Goal: Book appointment/travel/reservation

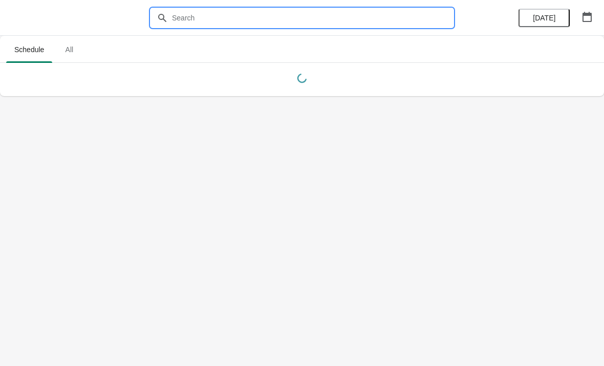
click at [199, 17] on input "text" at bounding box center [311, 18] width 281 height 18
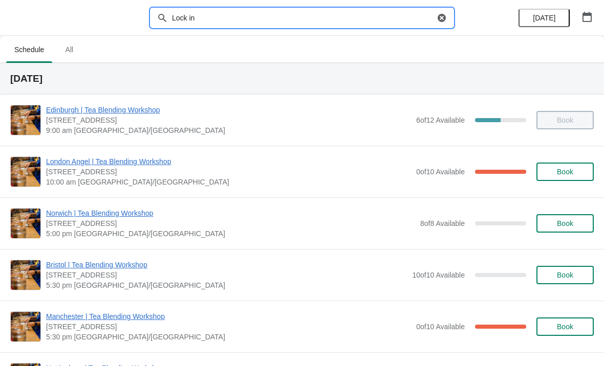
type input "Lock in"
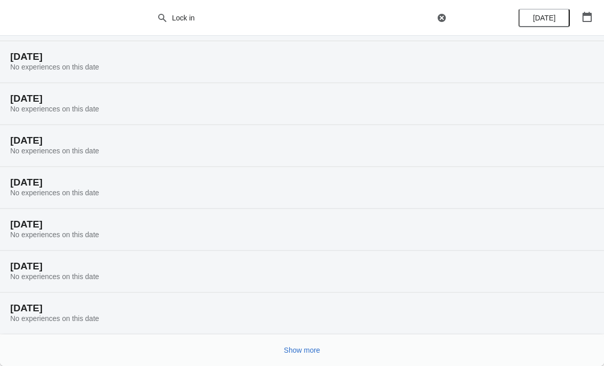
scroll to position [64, 0]
click at [302, 357] on button "Show more" at bounding box center [302, 350] width 45 height 18
click at [298, 346] on span "Show more" at bounding box center [302, 350] width 36 height 8
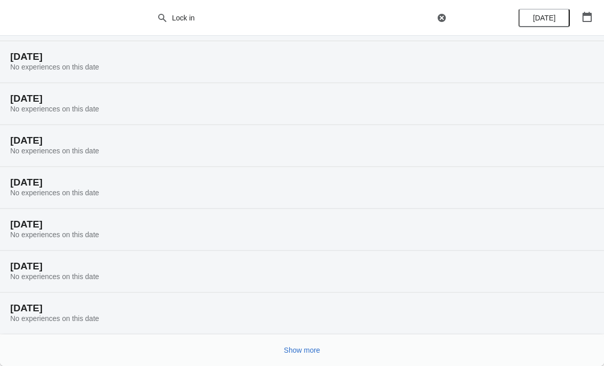
click at [293, 351] on span "Show more" at bounding box center [302, 350] width 36 height 8
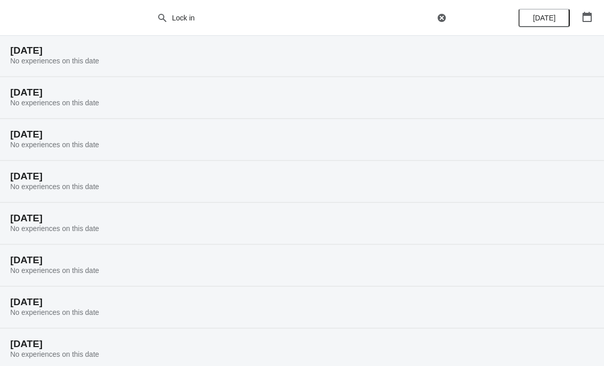
scroll to position [1043, 0]
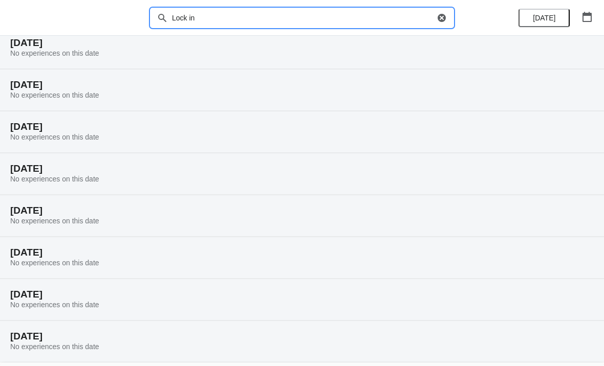
click at [432, 10] on input "Lock in" at bounding box center [302, 18] width 263 height 18
click at [445, 19] on icon "button" at bounding box center [441, 18] width 8 height 8
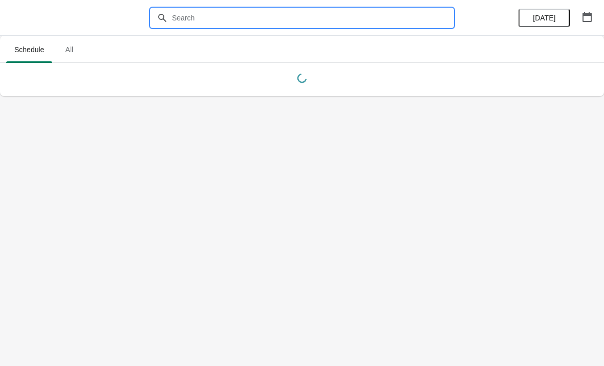
click at [32, 24] on div at bounding box center [302, 18] width 604 height 36
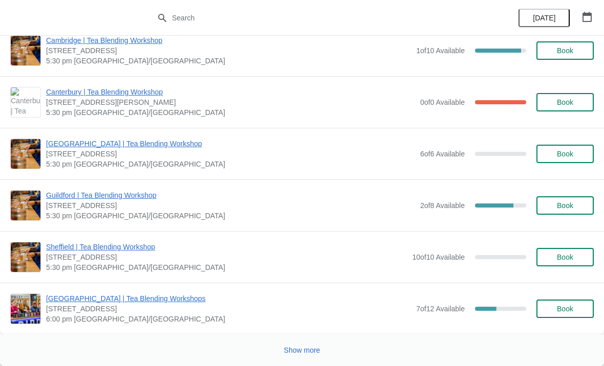
scroll to position [1623, 0]
click at [297, 355] on span "Show more" at bounding box center [302, 350] width 36 height 8
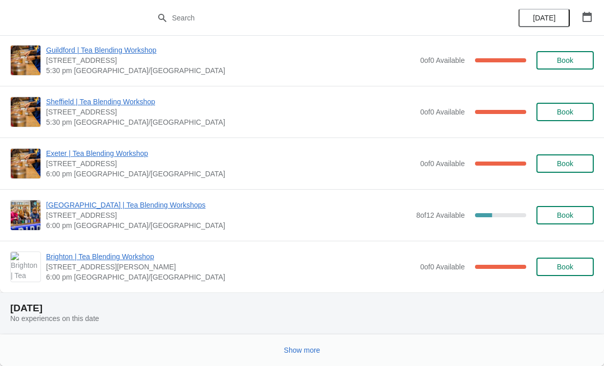
scroll to position [2608, 0]
click at [303, 348] on span "Show more" at bounding box center [302, 350] width 36 height 8
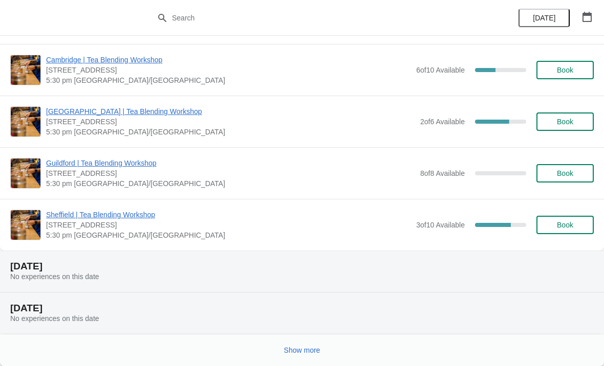
scroll to position [3997, 0]
click at [300, 359] on button "Show more" at bounding box center [302, 350] width 45 height 18
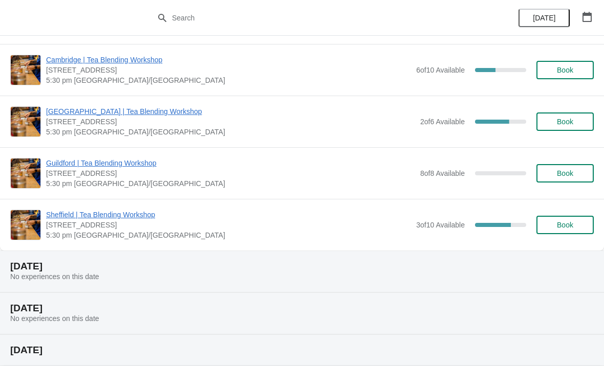
click at [296, 351] on h2 "[DATE]" at bounding box center [301, 350] width 583 height 10
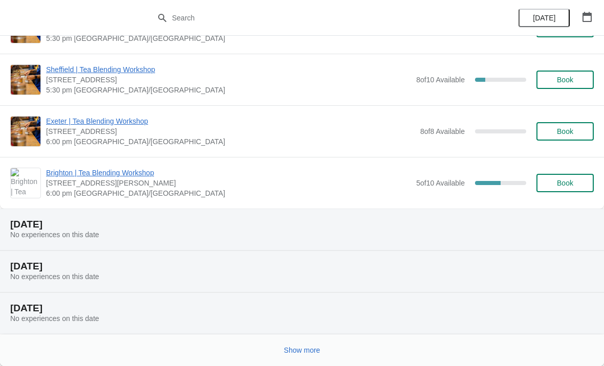
scroll to position [6511, 0]
click at [285, 346] on span "Show more" at bounding box center [302, 350] width 36 height 8
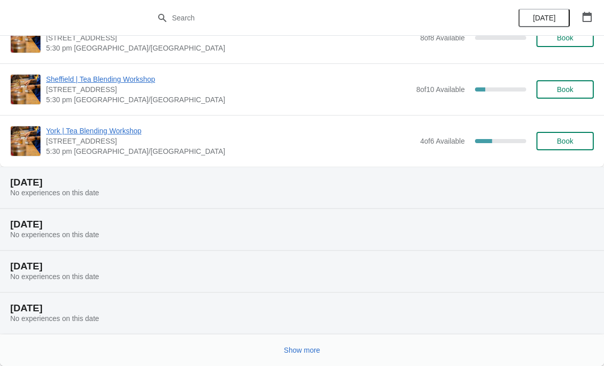
scroll to position [7693, 0]
click at [303, 356] on button "Show more" at bounding box center [302, 350] width 45 height 18
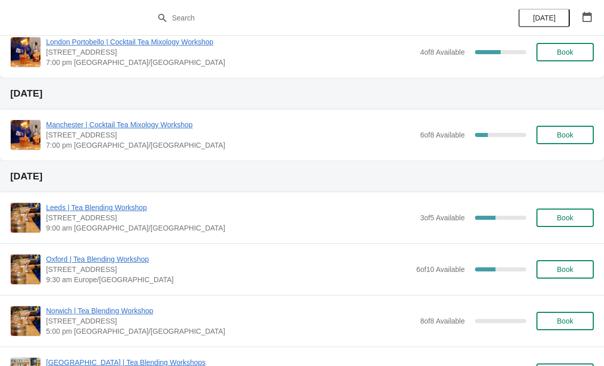
scroll to position [8137, 0]
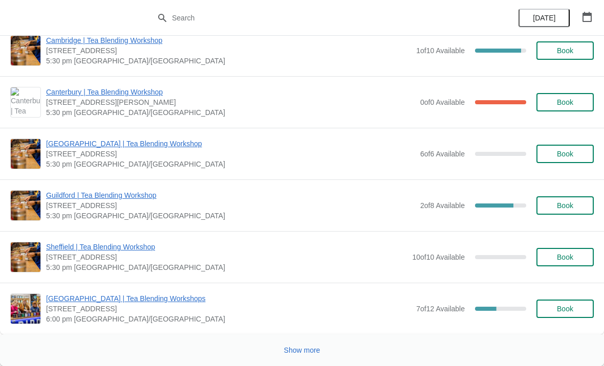
scroll to position [1623, 0]
click at [293, 350] on span "Show more" at bounding box center [302, 350] width 36 height 8
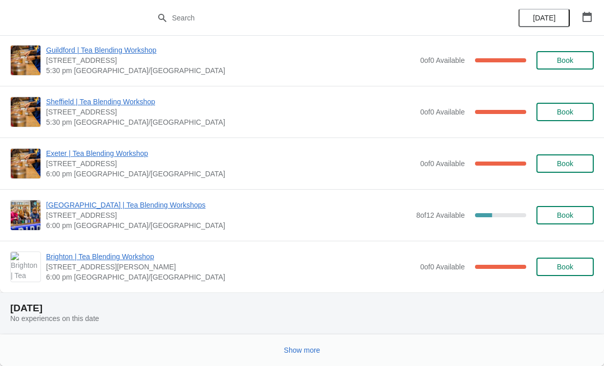
scroll to position [2608, 0]
click at [295, 354] on span "Show more" at bounding box center [302, 350] width 36 height 8
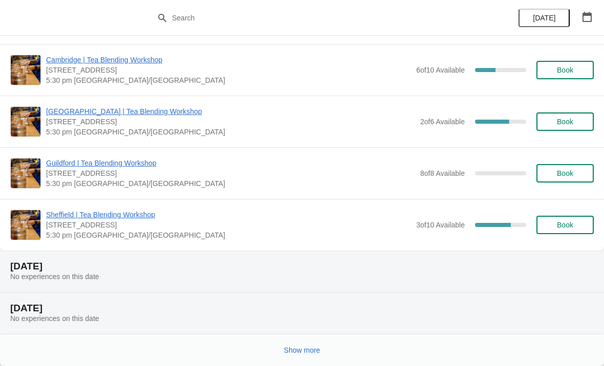
scroll to position [3997, 0]
click at [299, 356] on button "Show more" at bounding box center [302, 350] width 45 height 18
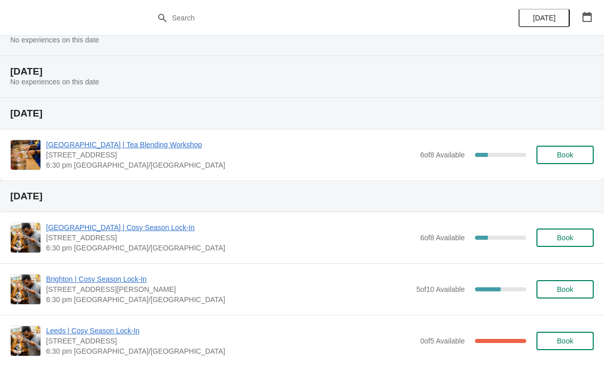
scroll to position [4233, 0]
click at [550, 154] on span "Book" at bounding box center [564, 155] width 39 height 8
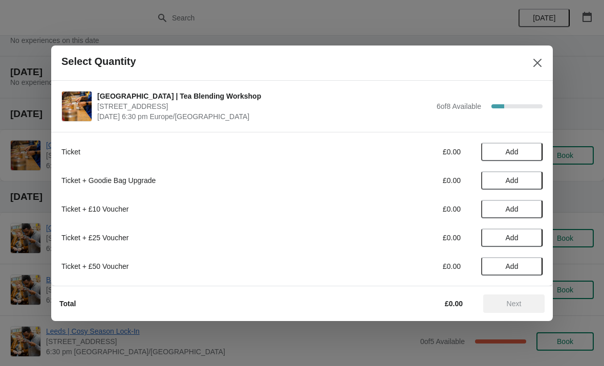
click at [540, 60] on icon "Close" at bounding box center [537, 62] width 8 height 8
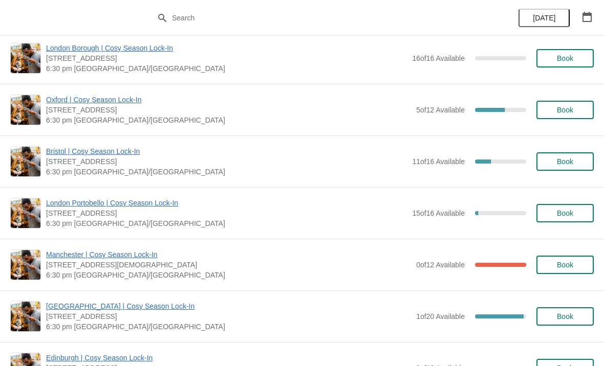
scroll to position [4881, 0]
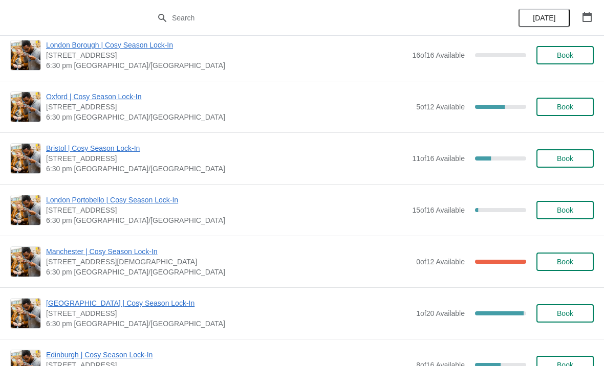
click at [558, 157] on span "Book" at bounding box center [565, 158] width 16 height 8
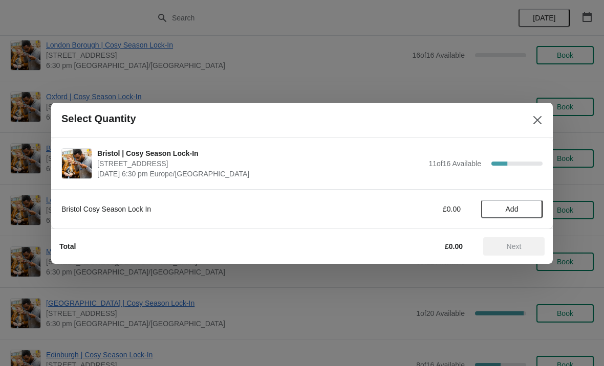
click at [507, 209] on span "Add" at bounding box center [511, 209] width 13 height 8
click at [501, 246] on span "Next" at bounding box center [513, 246] width 45 height 8
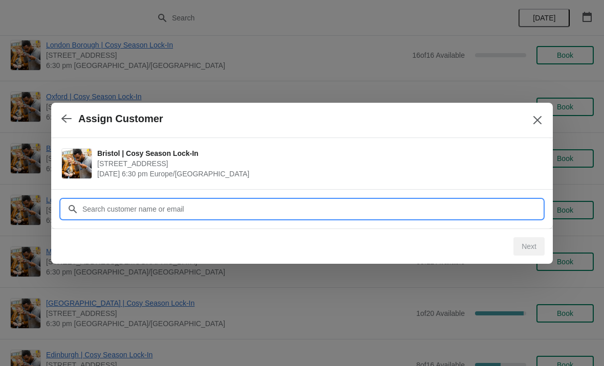
click at [135, 213] on input "Customer" at bounding box center [312, 209] width 460 height 18
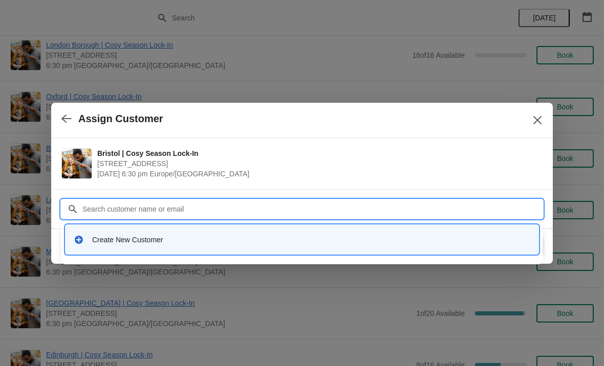
click at [96, 236] on div "Create New Customer" at bounding box center [311, 240] width 438 height 10
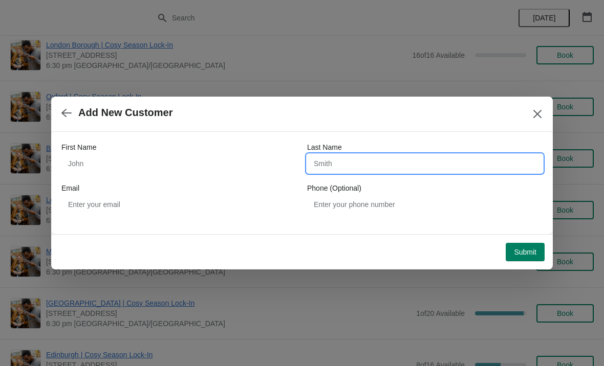
click at [331, 166] on input "Last Name" at bounding box center [424, 163] width 235 height 18
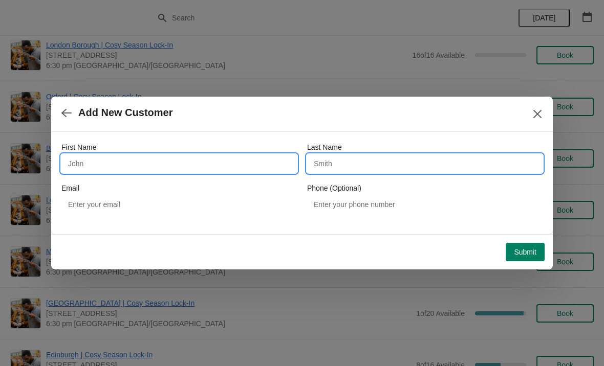
click at [136, 162] on input "First Name" at bounding box center [178, 163] width 235 height 18
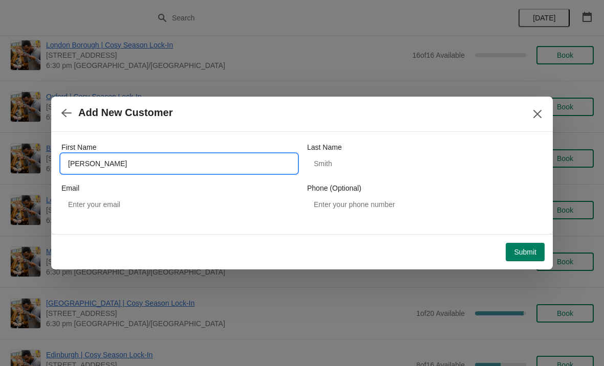
type input "[PERSON_NAME]"
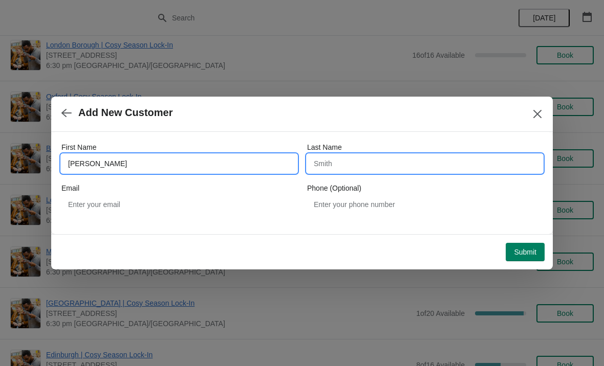
click at [338, 165] on input "Last Name" at bounding box center [424, 163] width 235 height 18
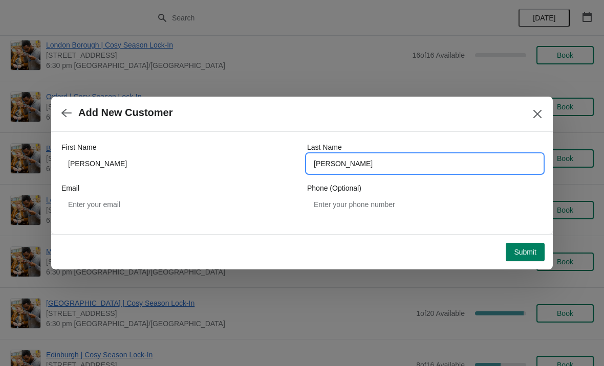
type input "[PERSON_NAME]"
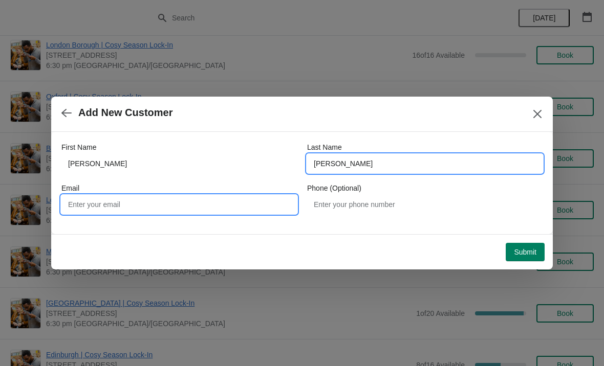
click at [124, 208] on input "Email" at bounding box center [178, 204] width 235 height 18
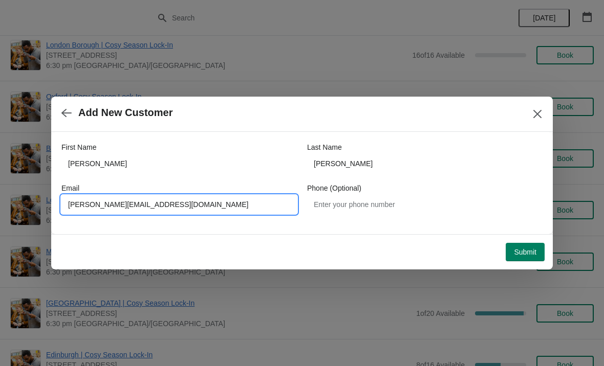
type input "[PERSON_NAME][EMAIL_ADDRESS][DOMAIN_NAME]"
click at [516, 250] on span "Submit" at bounding box center [525, 252] width 23 height 8
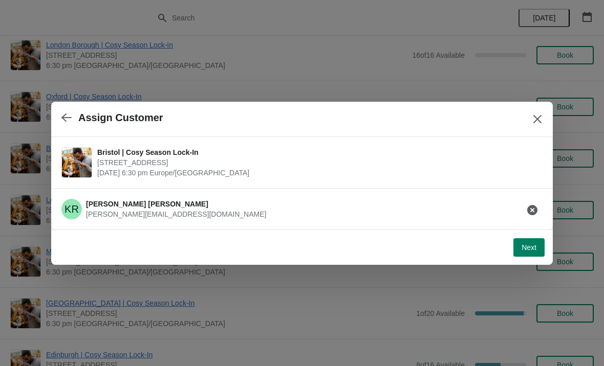
click at [515, 251] on button "Next" at bounding box center [528, 247] width 31 height 18
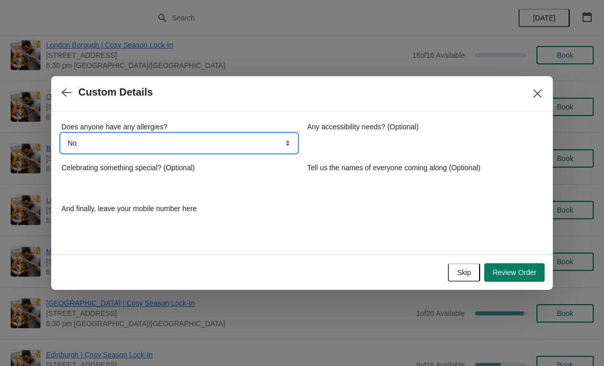
click at [132, 139] on select "No Yes, nuts Yes, wheat Yes, other" at bounding box center [178, 143] width 235 height 18
select select "Yes, wheat"
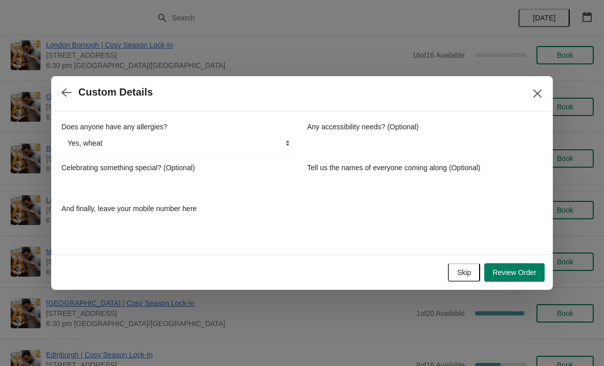
click at [341, 214] on div "Does anyone have any allergies? No Yes, nuts Yes, wheat Yes, other Yes, wheat A…" at bounding box center [301, 178] width 481 height 113
click at [503, 269] on span "Review Order" at bounding box center [514, 273] width 44 height 8
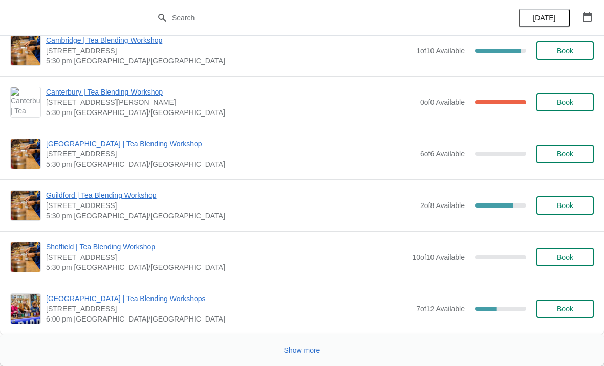
scroll to position [1623, 0]
click at [304, 348] on span "Show more" at bounding box center [302, 350] width 36 height 8
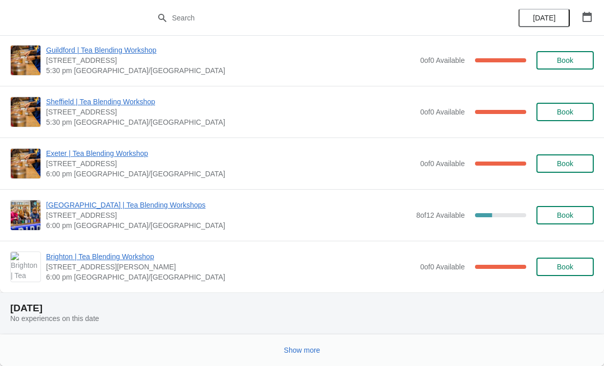
scroll to position [2608, 0]
click at [297, 349] on span "Show more" at bounding box center [302, 350] width 36 height 8
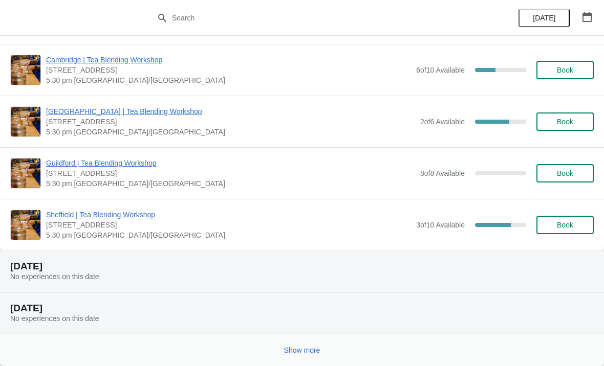
scroll to position [3997, 0]
click at [299, 351] on span "Show more" at bounding box center [302, 350] width 36 height 8
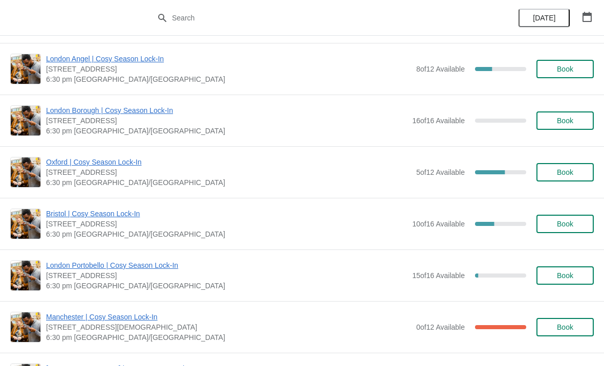
scroll to position [4805, 0]
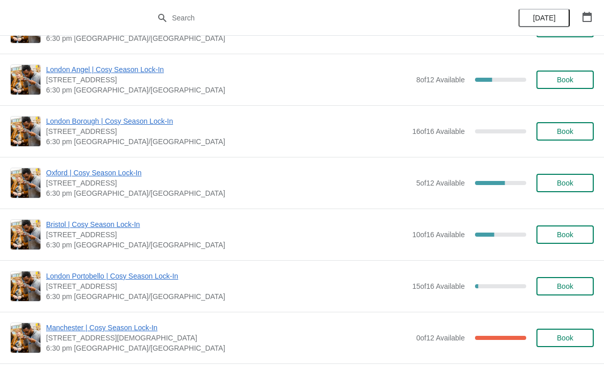
click at [549, 235] on span "Book" at bounding box center [564, 235] width 39 height 8
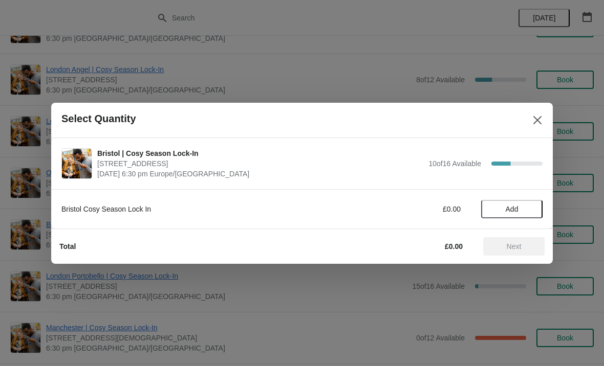
click at [504, 208] on span "Add" at bounding box center [511, 209] width 43 height 8
click at [497, 242] on span "Next" at bounding box center [513, 246] width 45 height 8
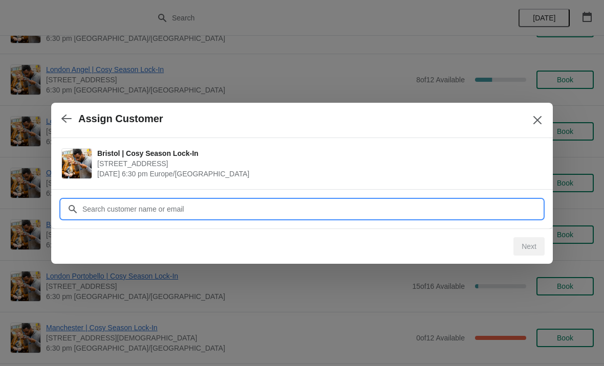
click at [104, 207] on input "Customer" at bounding box center [312, 209] width 460 height 18
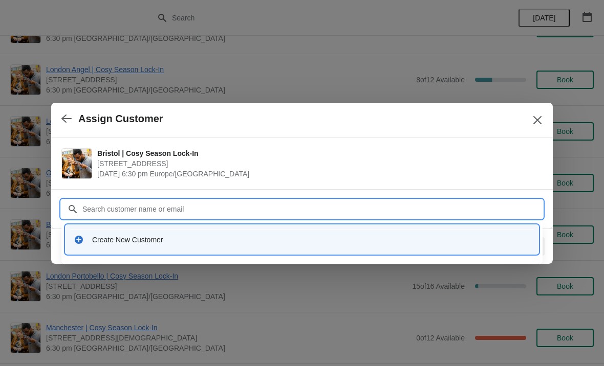
click at [102, 235] on div "Create New Customer" at bounding box center [311, 240] width 438 height 10
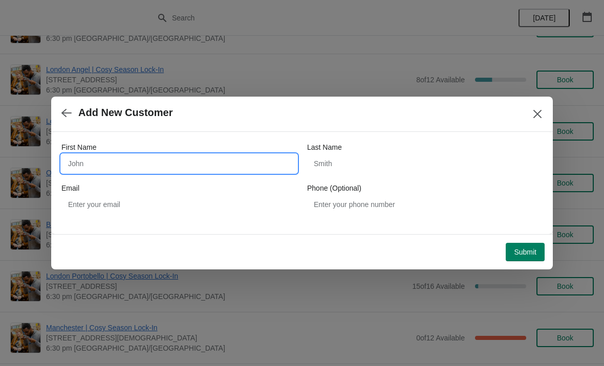
click at [117, 162] on input "First Name" at bounding box center [178, 163] width 235 height 18
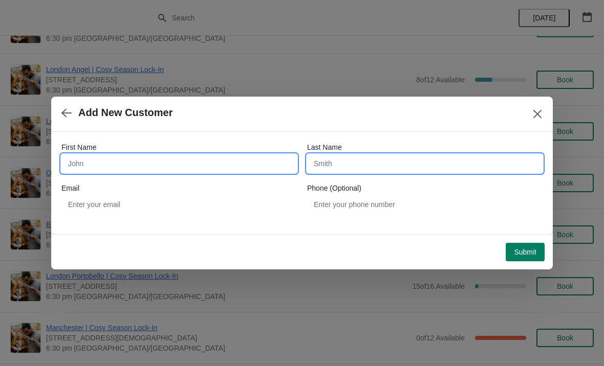
click at [326, 163] on input "Last Name" at bounding box center [424, 163] width 235 height 18
click at [115, 157] on input "First Name" at bounding box center [178, 163] width 235 height 18
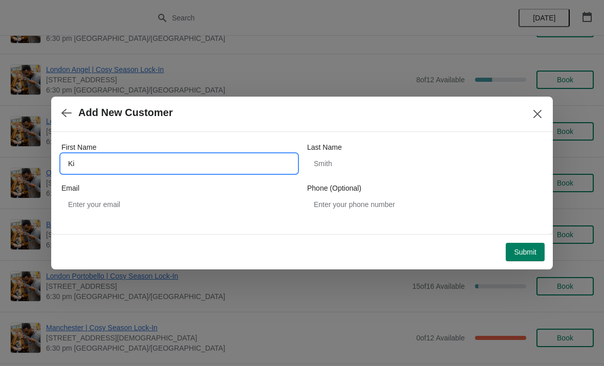
type input "K"
type input "Sian"
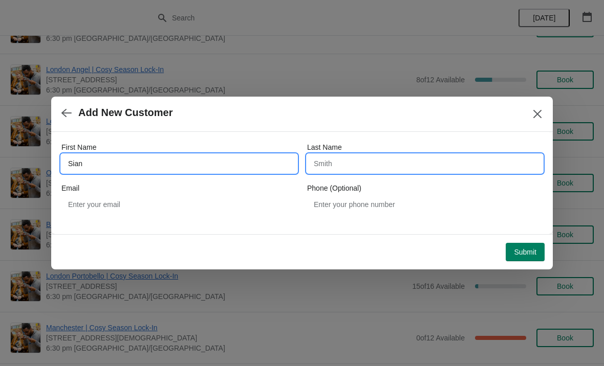
click at [355, 167] on input "Last Name" at bounding box center [424, 163] width 235 height 18
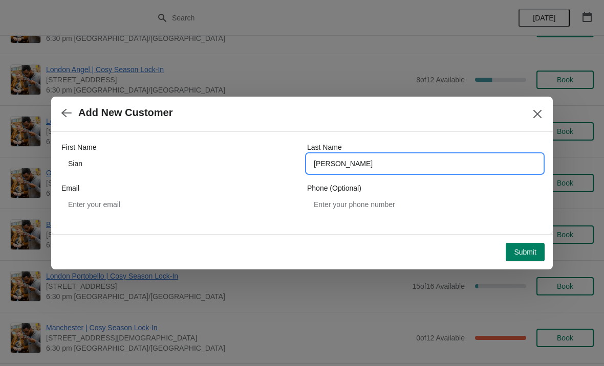
type input "Massey"
click at [103, 191] on div "Email" at bounding box center [178, 188] width 235 height 10
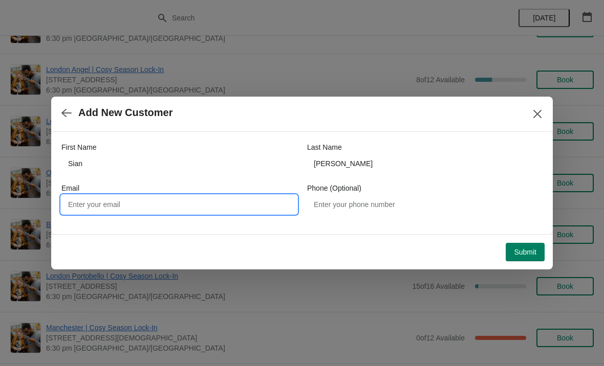
click at [118, 196] on input "Email" at bounding box center [178, 204] width 235 height 18
type input "[PERSON_NAME][EMAIL_ADDRESS][DOMAIN_NAME]"
click at [324, 252] on div "Submit" at bounding box center [299, 250] width 489 height 23
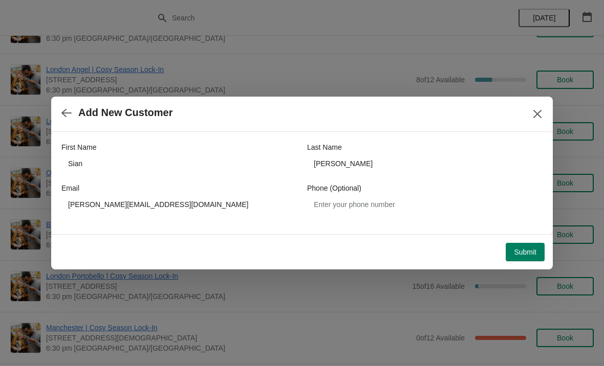
click at [514, 253] on span "Submit" at bounding box center [525, 252] width 23 height 8
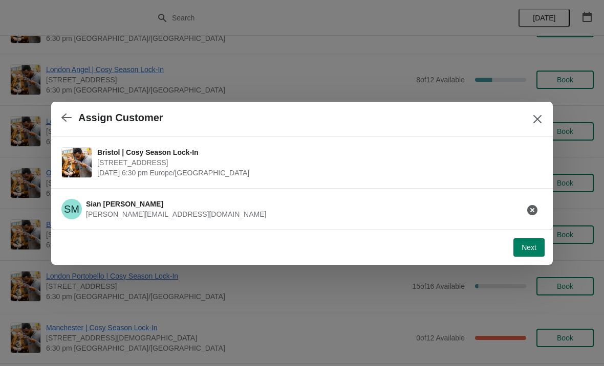
click at [525, 246] on span "Next" at bounding box center [528, 248] width 15 height 8
select select "No"
